Goal: Task Accomplishment & Management: Use online tool/utility

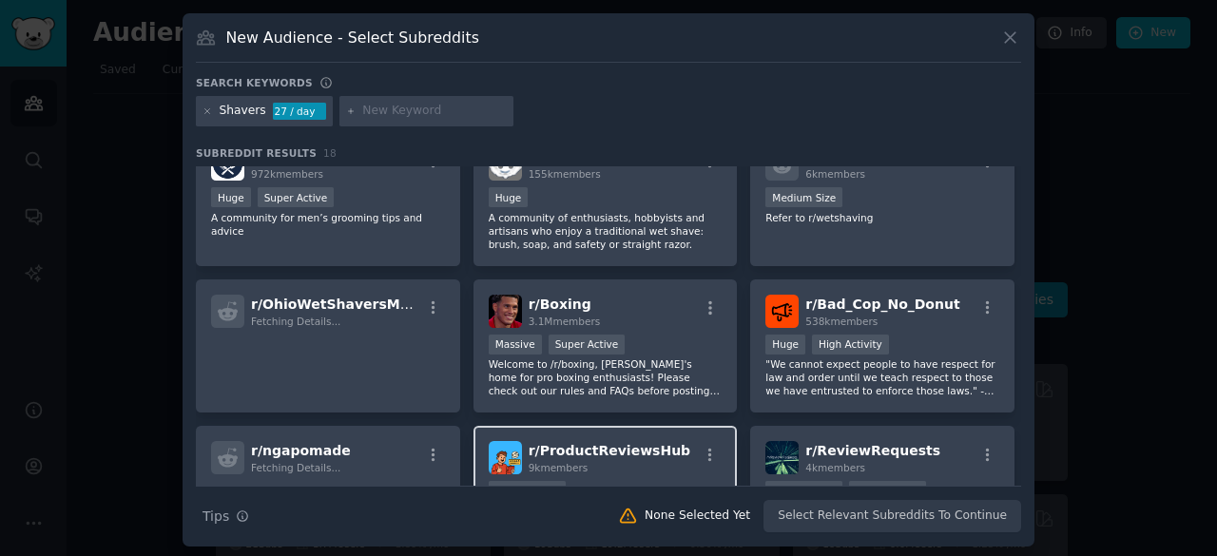
scroll to position [33, 0]
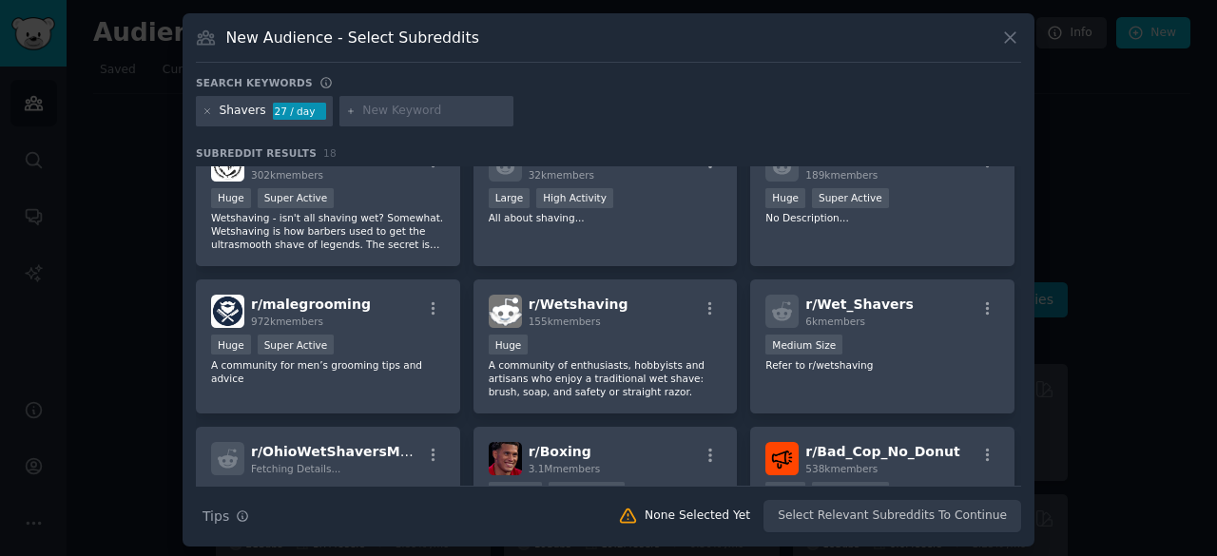
click at [432, 117] on input "text" at bounding box center [434, 111] width 144 height 17
type input "india"
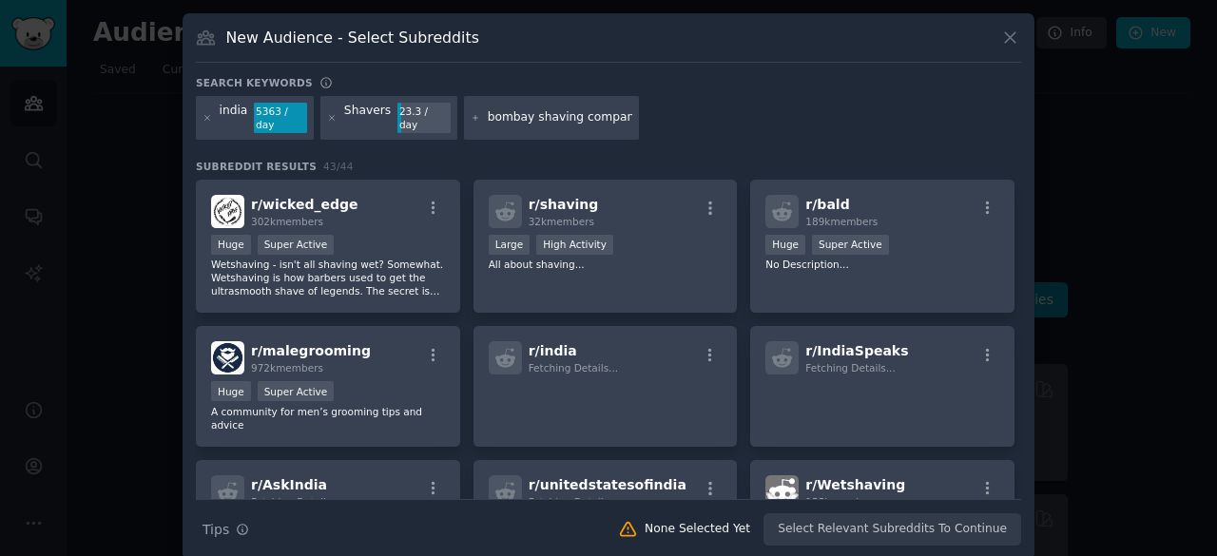
scroll to position [0, 3]
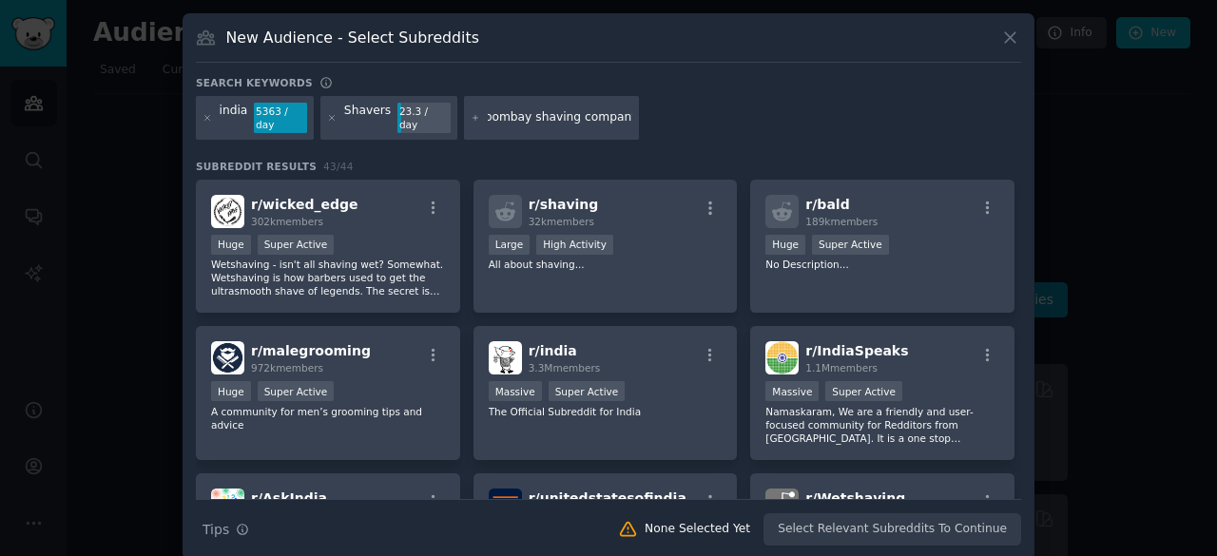
click at [491, 109] on input "bombay shaving company" at bounding box center [560, 117] width 144 height 17
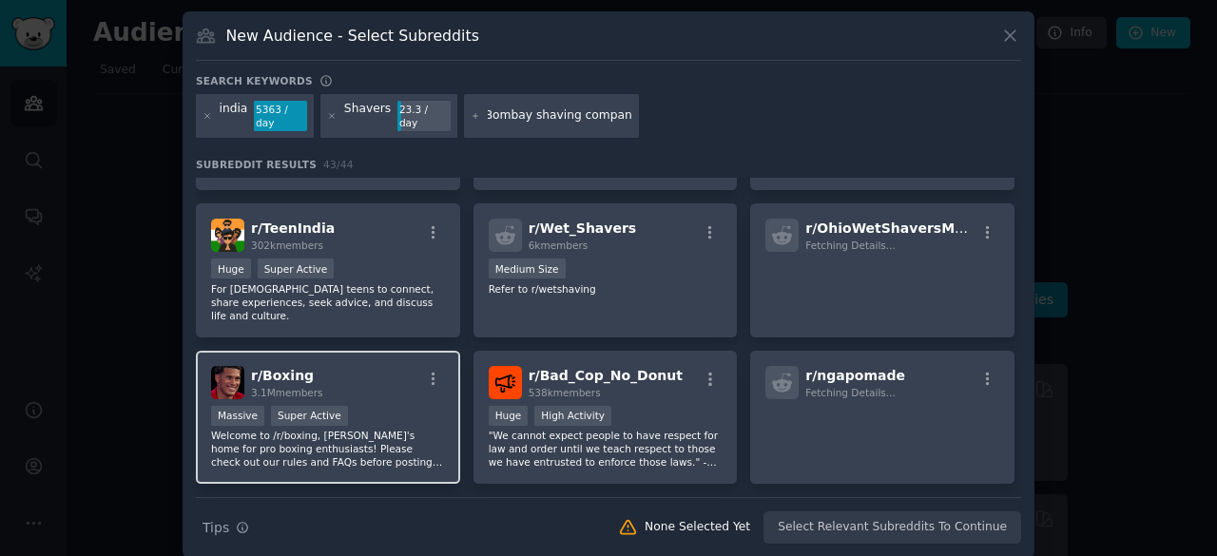
scroll to position [403, 0]
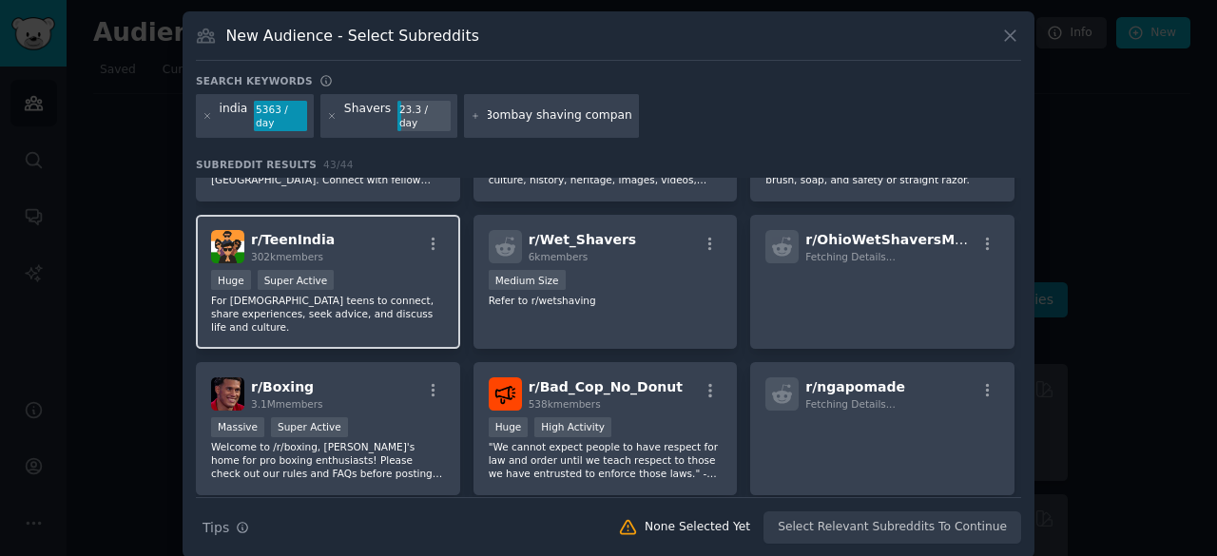
type input "Bombay shaving company"
click at [365, 270] on div "Huge Super Active" at bounding box center [328, 282] width 234 height 24
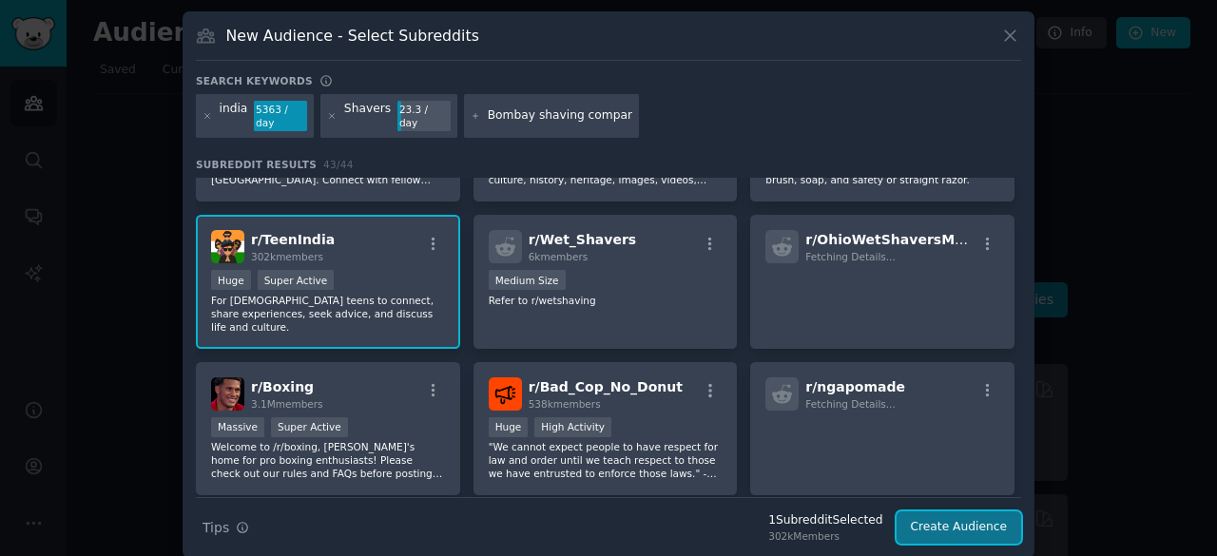
click at [953, 512] on button "Create Audience" at bounding box center [958, 527] width 125 height 32
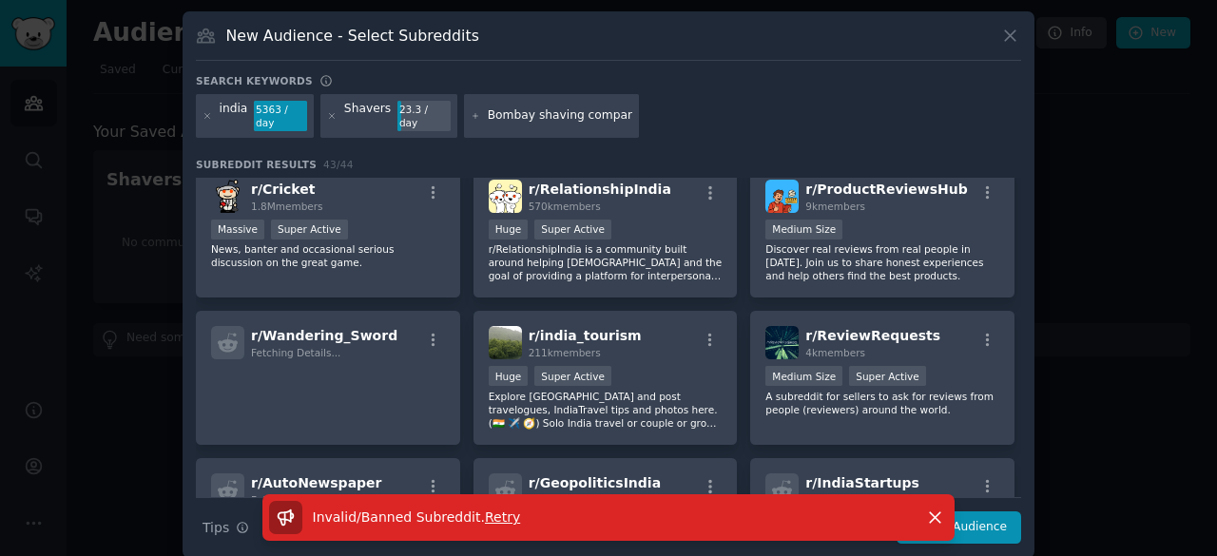
scroll to position [901, 0]
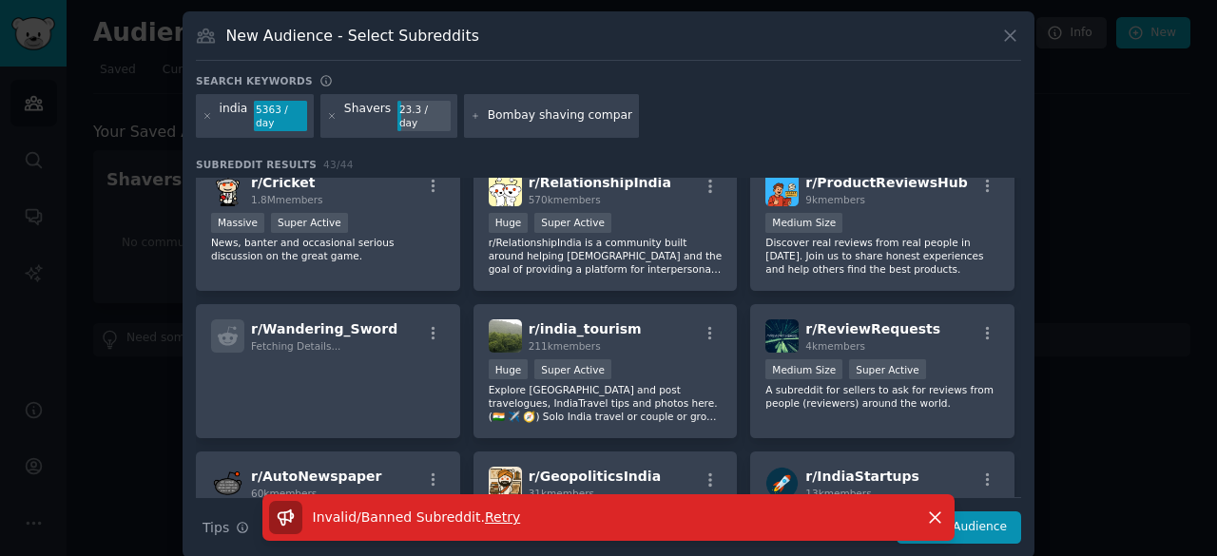
click at [492, 509] on span "Retry" at bounding box center [502, 516] width 35 height 15
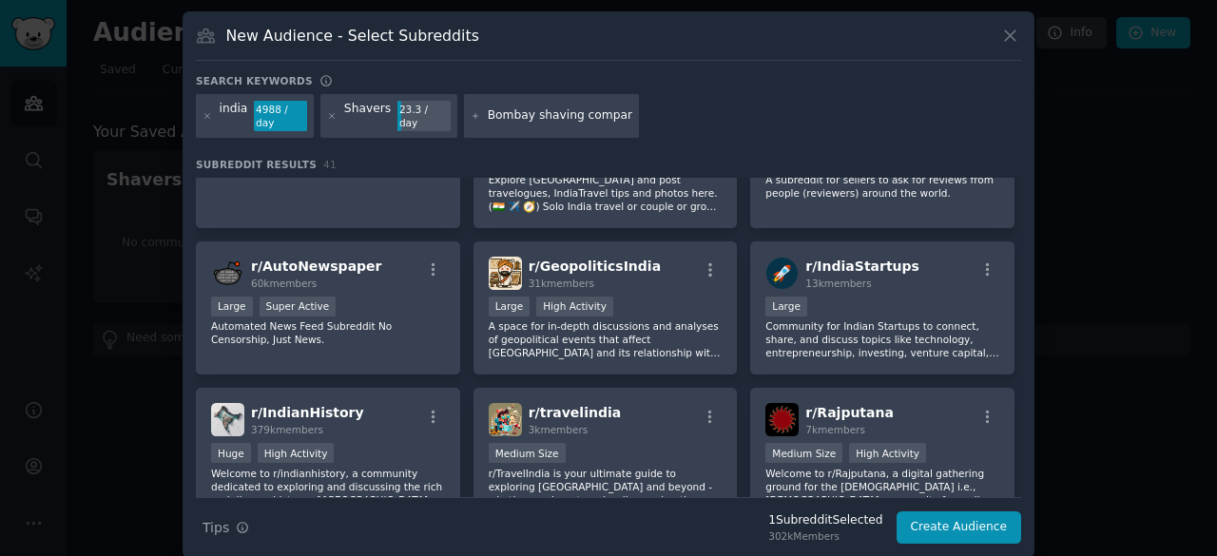
scroll to position [1114, 0]
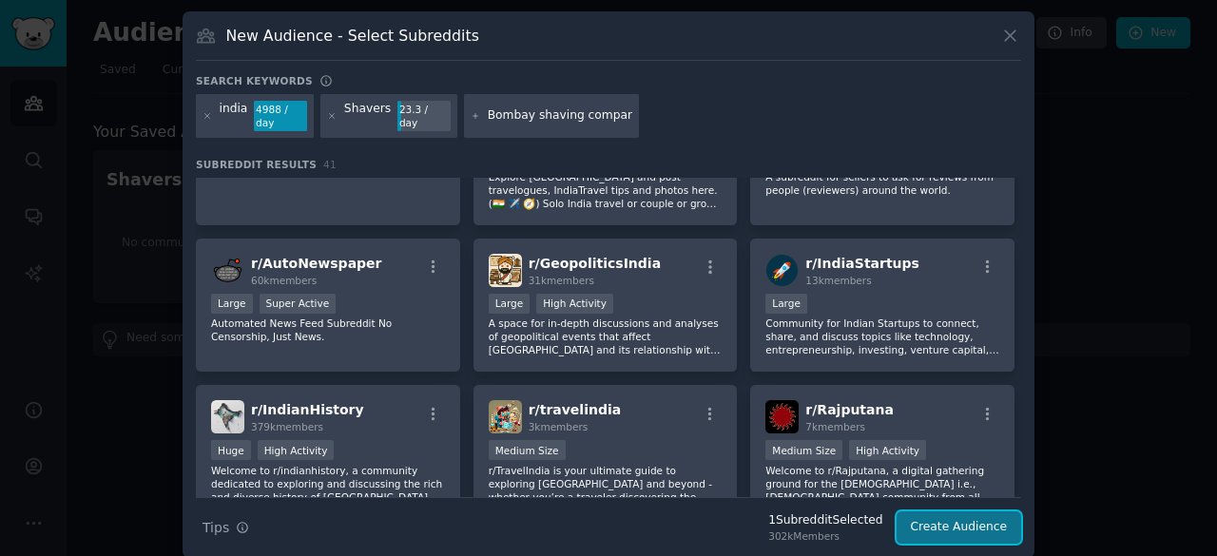
click at [978, 511] on button "Create Audience" at bounding box center [958, 527] width 125 height 32
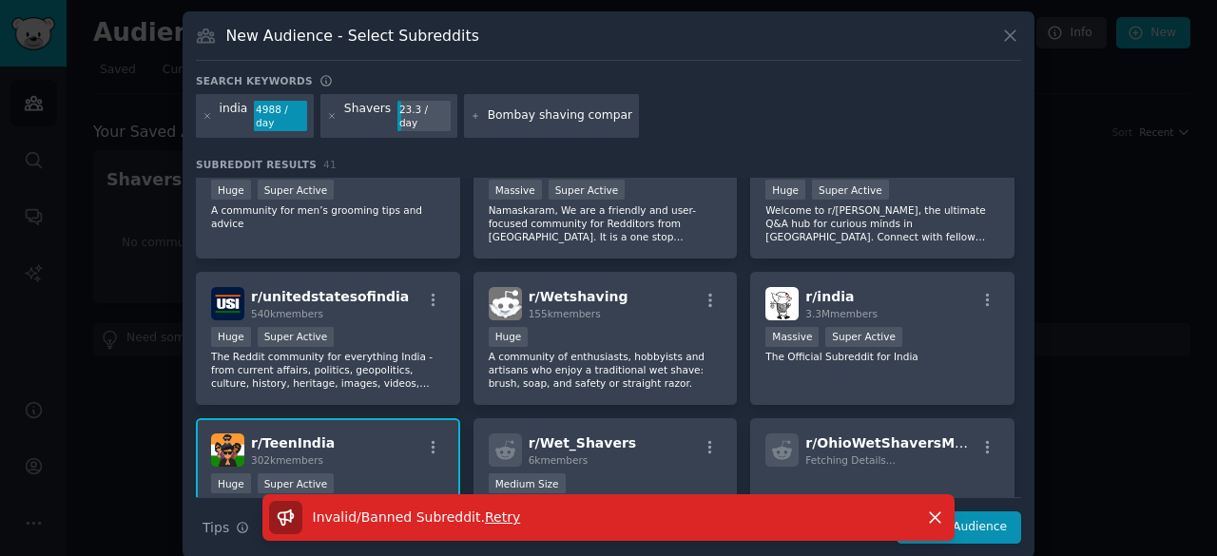
scroll to position [0, 0]
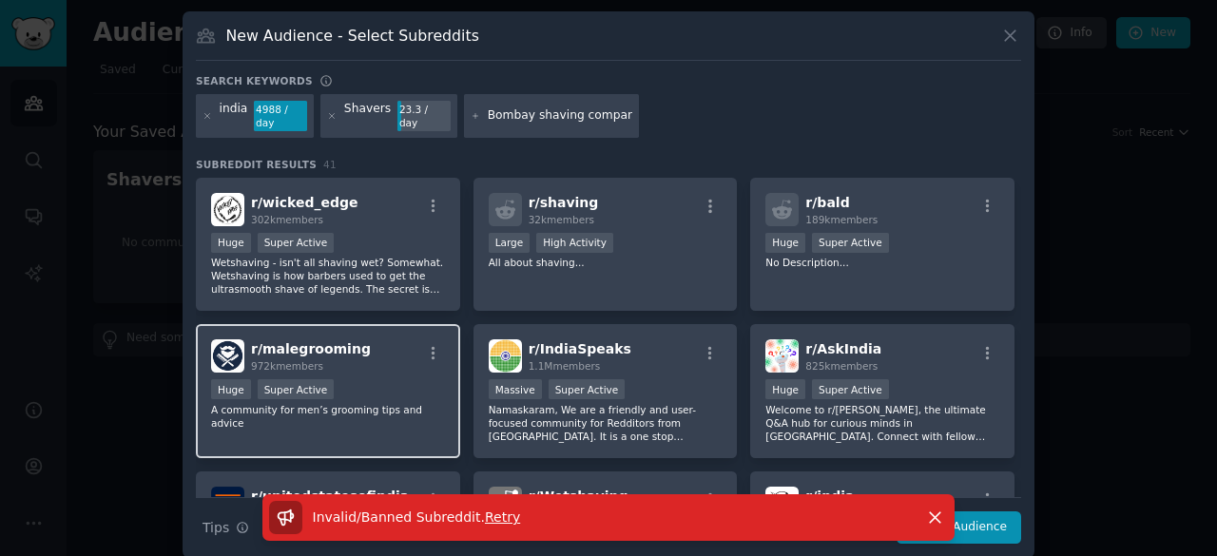
click at [361, 379] on div ">= 95th percentile for submissions / day Huge Super Active" at bounding box center [328, 391] width 234 height 24
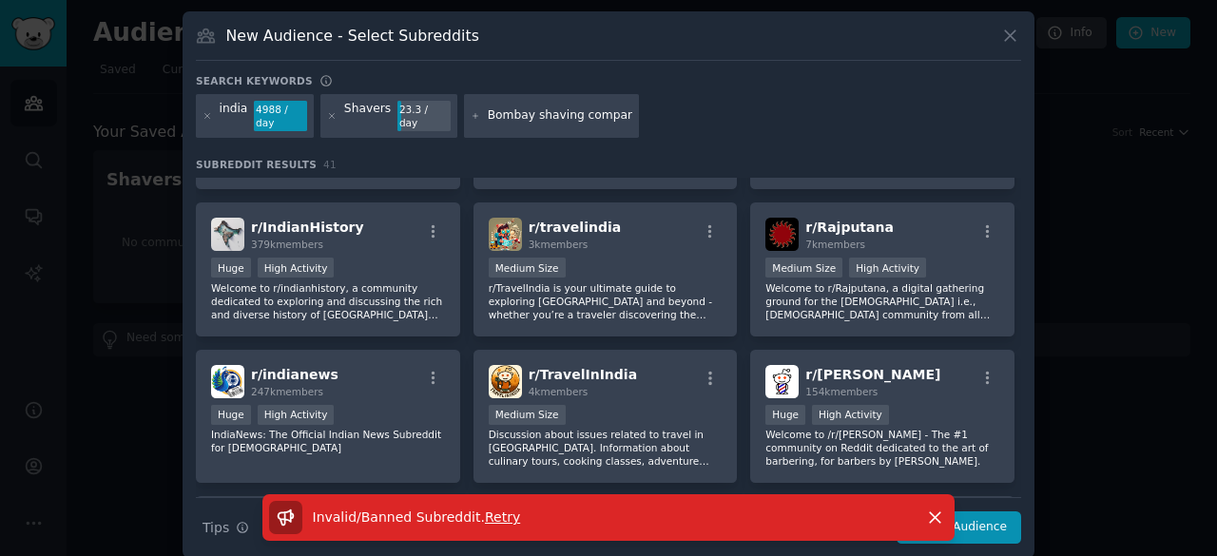
scroll to position [1297, 0]
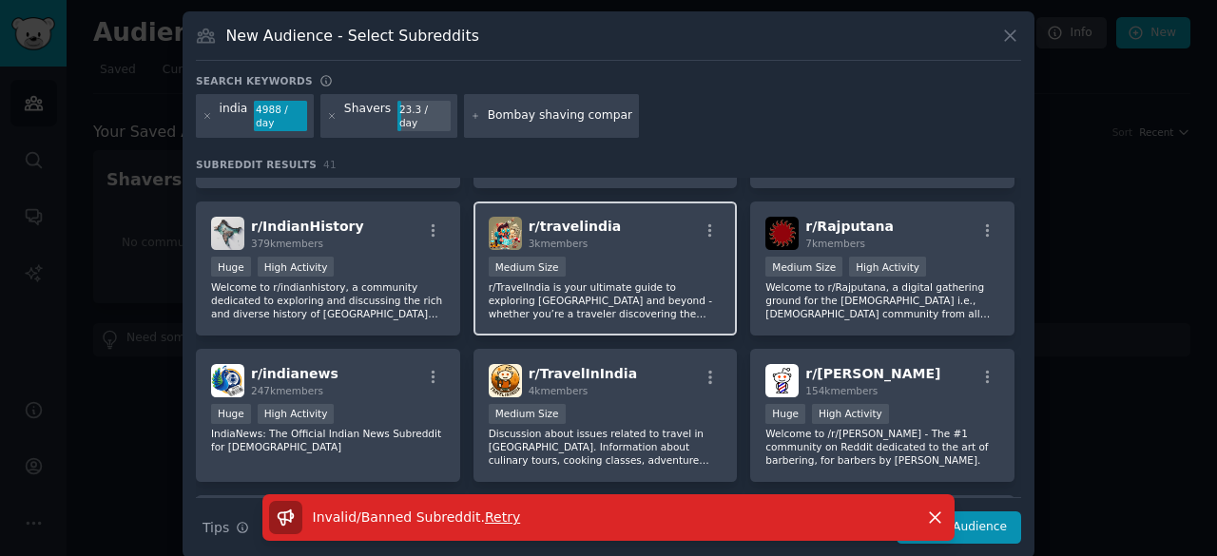
click at [604, 280] on p "r/TravelIndia is your ultimate guide to exploring [GEOGRAPHIC_DATA] and beyond …" at bounding box center [606, 300] width 234 height 40
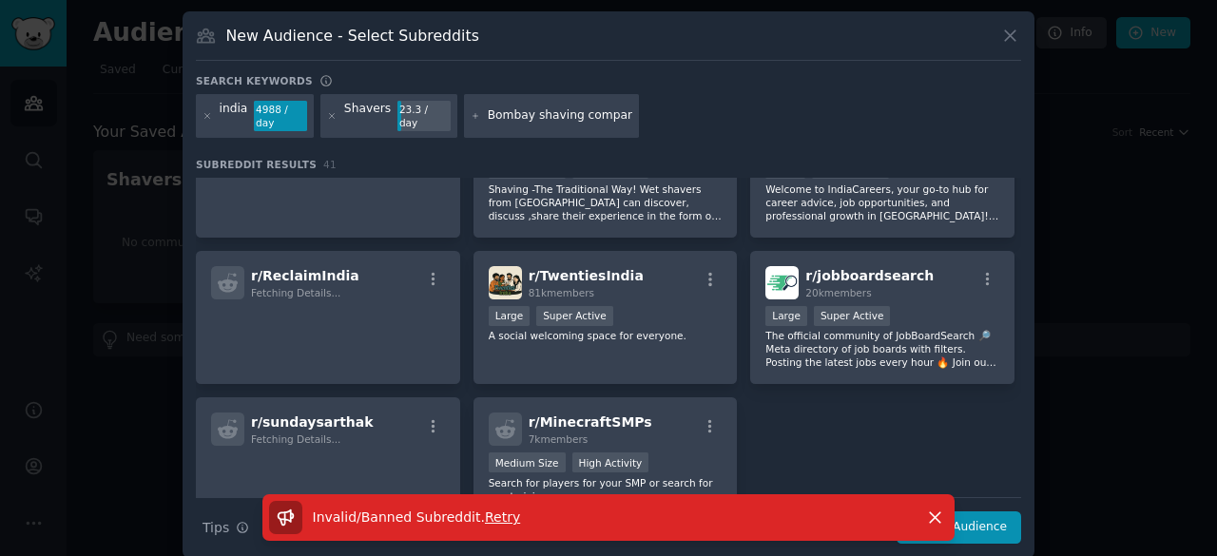
scroll to position [1750, 0]
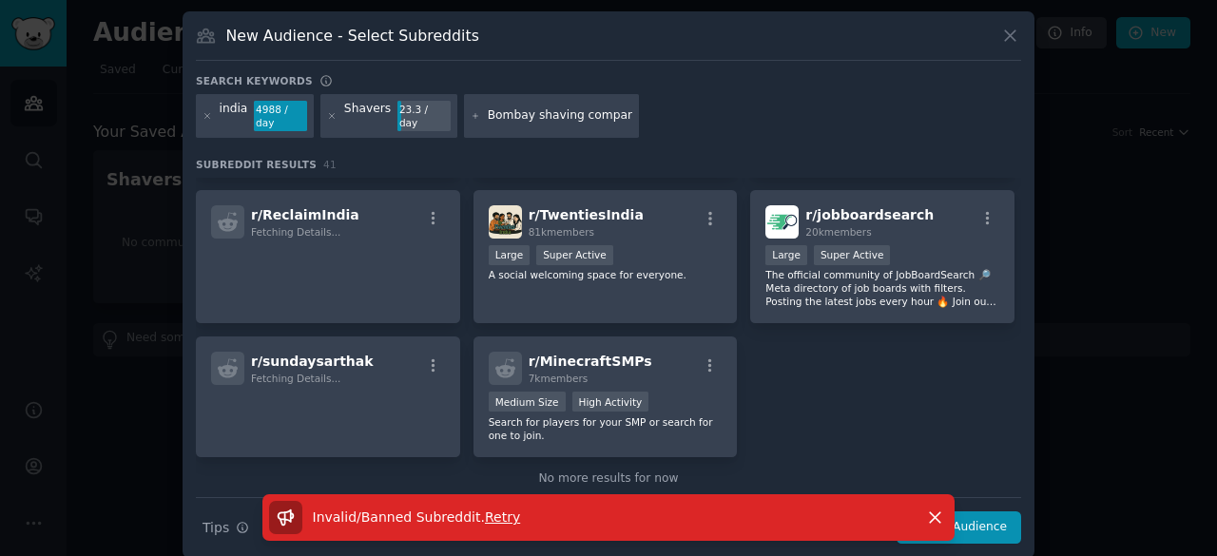
click at [980, 512] on div "Invalid/Banned Subreddit . Retry Dismiss" at bounding box center [608, 526] width 852 height 64
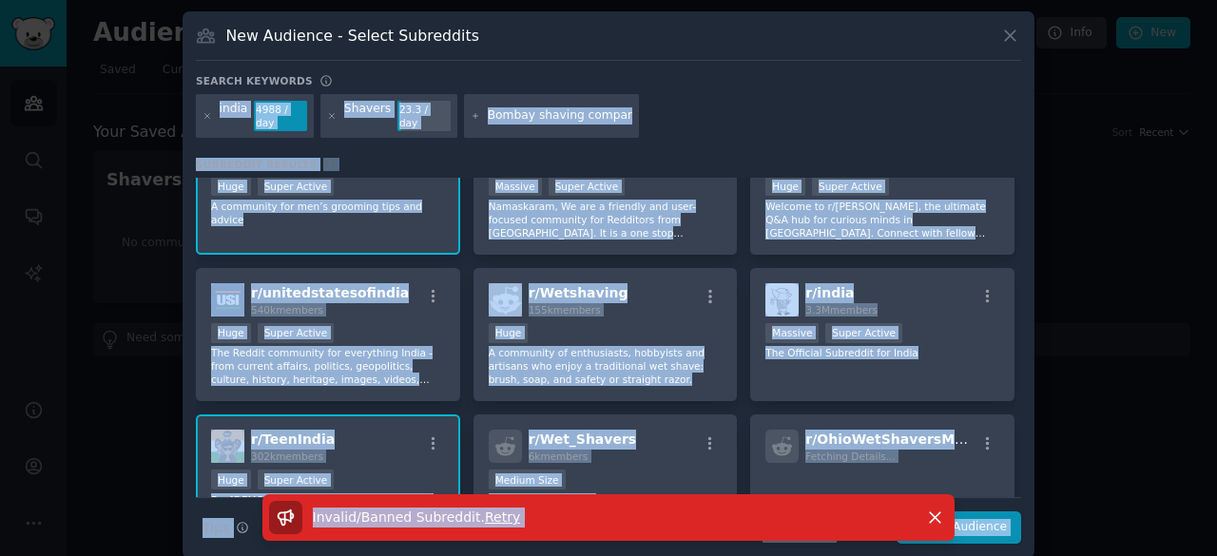
scroll to position [0, 0]
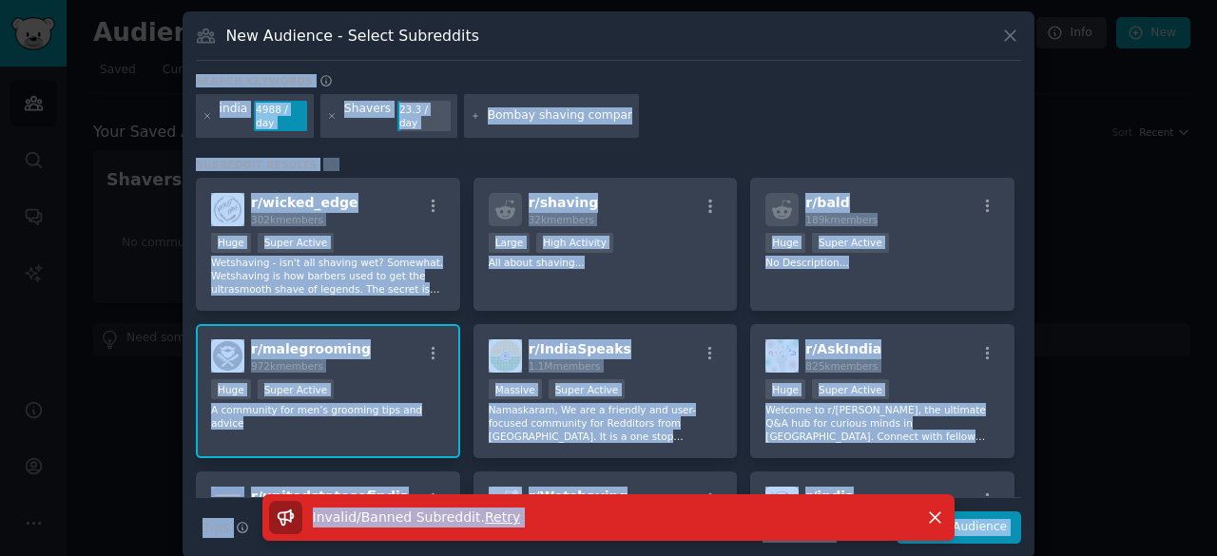
drag, startPoint x: 980, startPoint y: 512, endPoint x: 1006, endPoint y: 35, distance: 477.8
click at [1006, 35] on div "New Audience - Select Subreddits Search keywords [GEOGRAPHIC_DATA] 4988 / day S…" at bounding box center [608, 284] width 852 height 547
click at [1006, 35] on icon at bounding box center [1010, 36] width 20 height 20
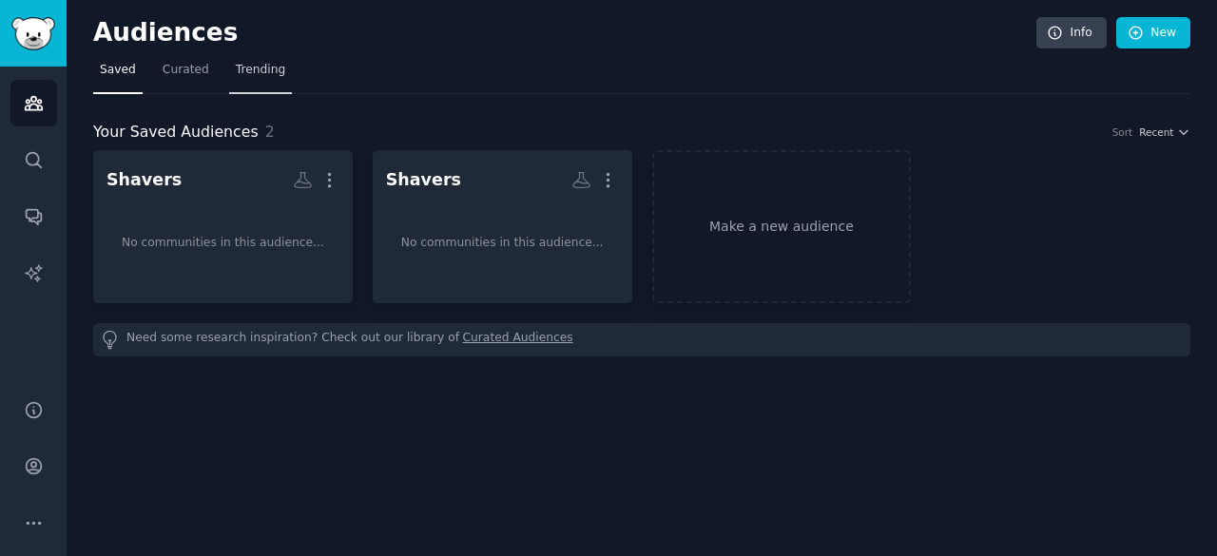
click at [262, 75] on span "Trending" at bounding box center [260, 70] width 49 height 17
